Goal: Find specific page/section: Find specific page/section

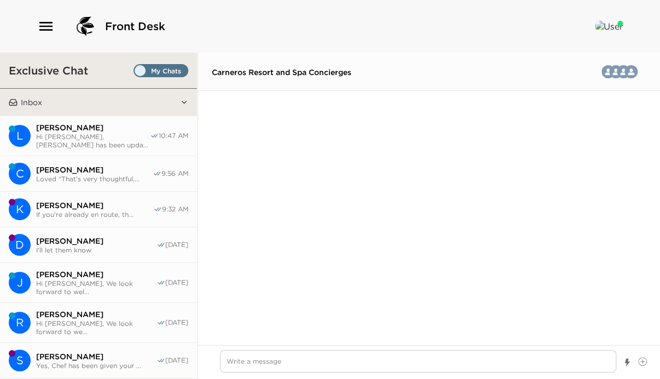
scroll to position [2725, 0]
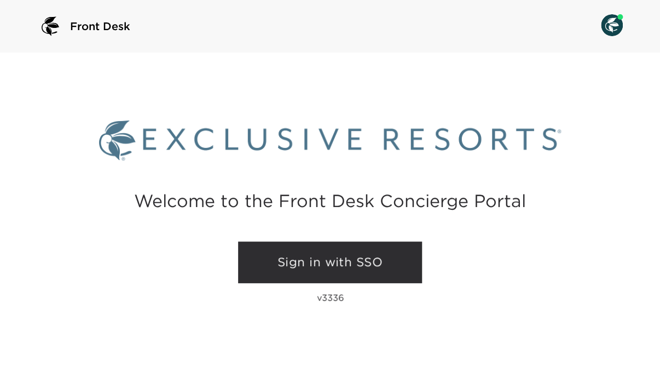
click at [381, 267] on link "Sign in with SSO" at bounding box center [330, 262] width 184 height 42
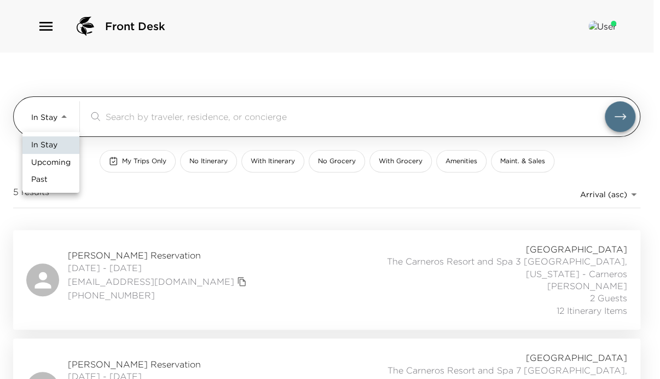
click at [62, 114] on body "Front Desk In Stay In-Stay ​ My Trips Only No Itinerary With Itinerary No Groce…" at bounding box center [330, 189] width 660 height 379
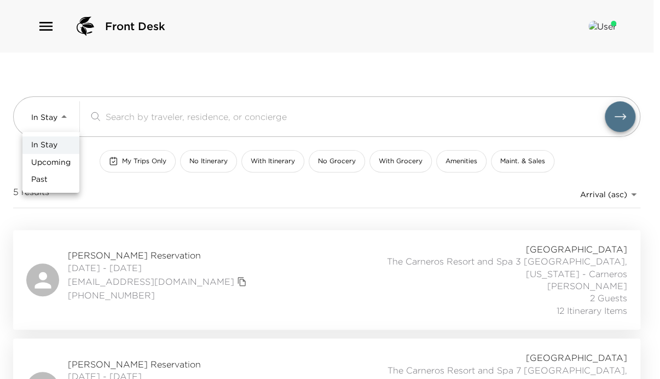
click at [45, 21] on div at bounding box center [330, 189] width 660 height 379
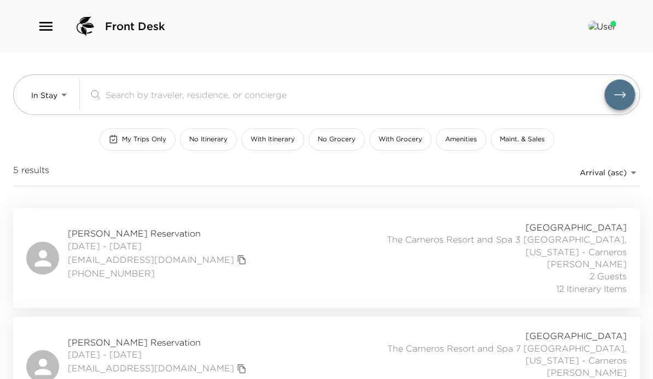
click at [46, 28] on icon "button" at bounding box center [46, 27] width 18 height 18
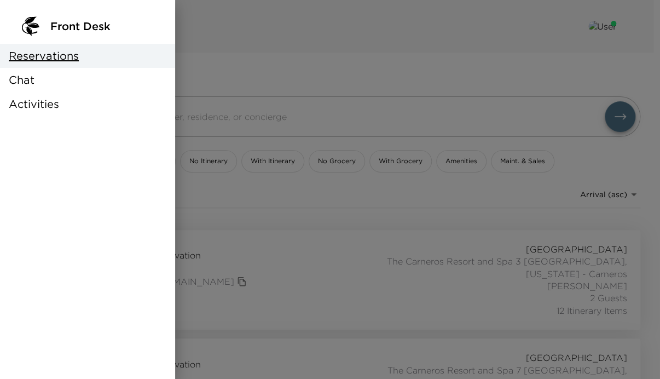
click at [25, 80] on span "Chat" at bounding box center [22, 79] width 26 height 15
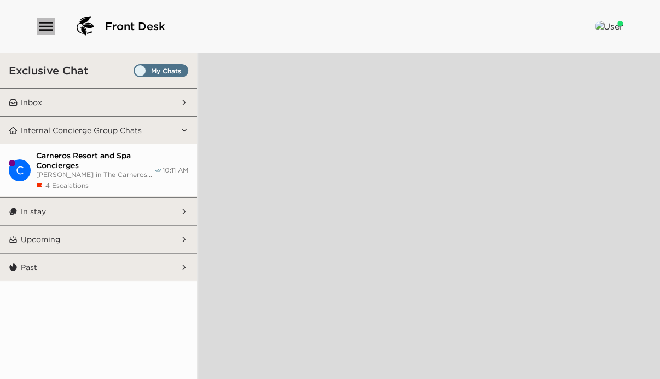
click at [50, 23] on icon "button" at bounding box center [45, 26] width 13 height 9
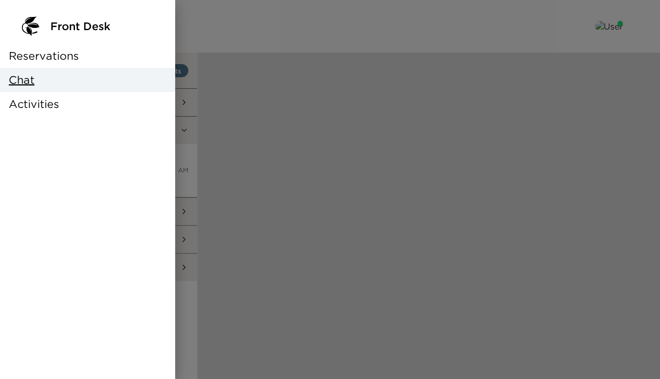
click at [54, 56] on span "Reservations" at bounding box center [44, 55] width 70 height 15
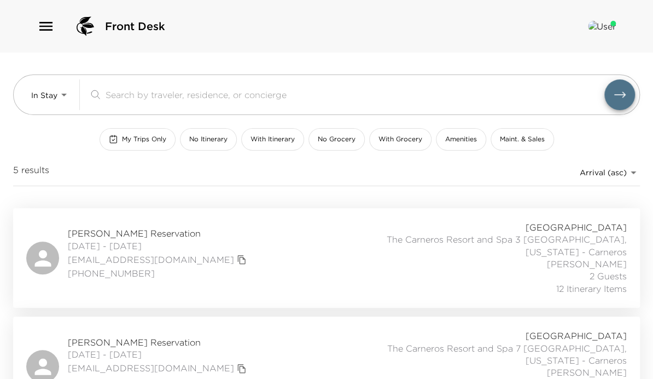
click at [547, 341] on span "Carneros Resort and Spa" at bounding box center [576, 335] width 101 height 12
